Goal: Task Accomplishment & Management: Manage account settings

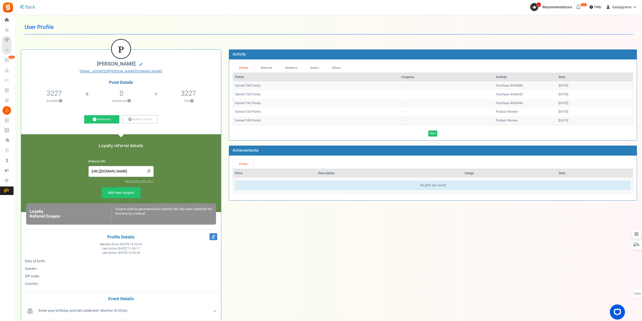
click at [0, 0] on span "Users" at bounding box center [0, 0] width 0 height 0
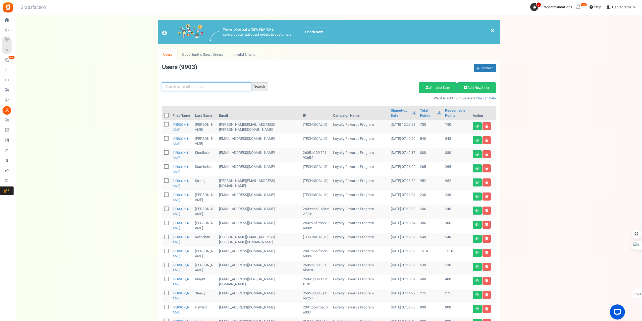
click at [198, 83] on input "text" at bounding box center [206, 86] width 89 height 9
paste input "[EMAIL_ADDRESS][PERSON_NAME][DOMAIN_NAME]"
type input "[EMAIL_ADDRESS][PERSON_NAME][DOMAIN_NAME]"
click at [262, 84] on div "Search" at bounding box center [259, 86] width 17 height 9
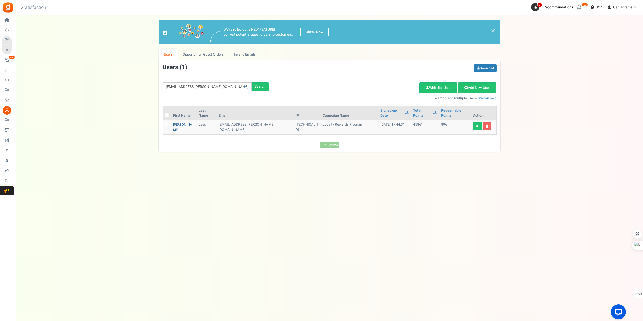
click at [180, 122] on link "[PERSON_NAME]" at bounding box center [182, 127] width 19 height 10
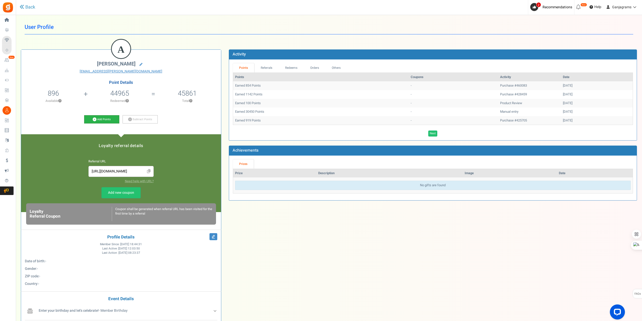
click at [105, 118] on link "Add Points" at bounding box center [101, 119] width 35 height 9
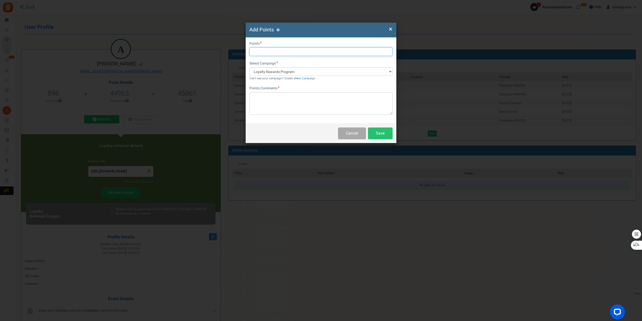
click at [273, 54] on input "text" at bounding box center [320, 51] width 143 height 9
type input "1500"
click at [279, 98] on textarea at bounding box center [320, 103] width 143 height 23
type textarea "thanks giving savings"
click at [379, 135] on button "Save" at bounding box center [380, 133] width 25 height 12
